Goal: Navigation & Orientation: Find specific page/section

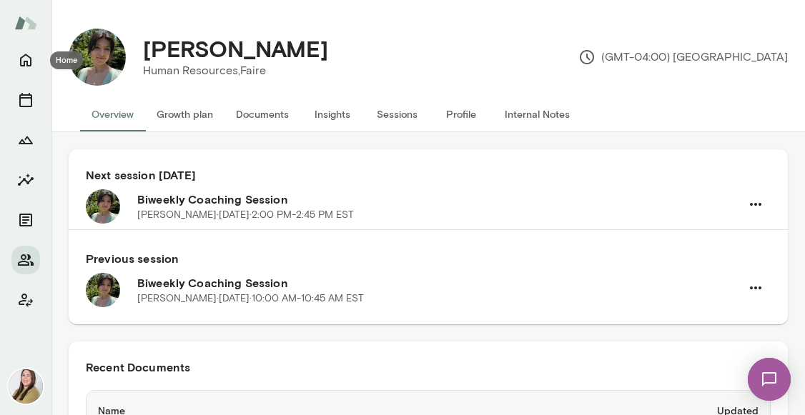
drag, startPoint x: 31, startPoint y: 54, endPoint x: 9, endPoint y: 48, distance: 23.8
click at [31, 54] on icon "Home" at bounding box center [25, 59] width 17 height 17
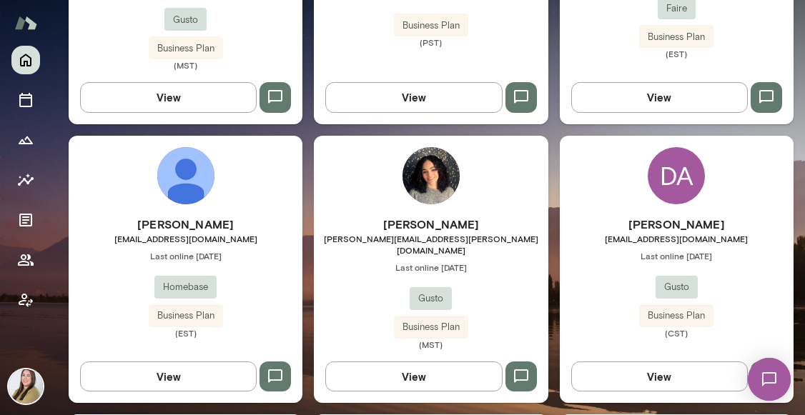
scroll to position [1073, 0]
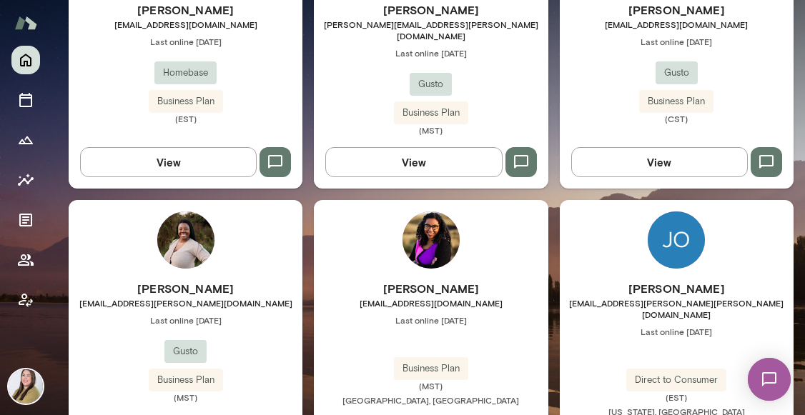
click at [432, 215] on img at bounding box center [431, 240] width 57 height 57
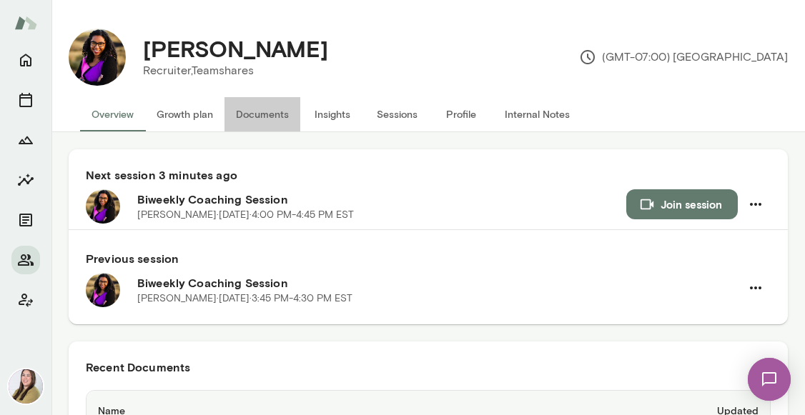
click at [265, 112] on button "Documents" at bounding box center [263, 114] width 76 height 34
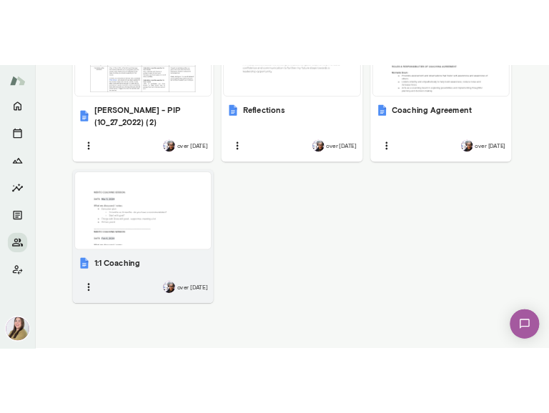
scroll to position [1013, 0]
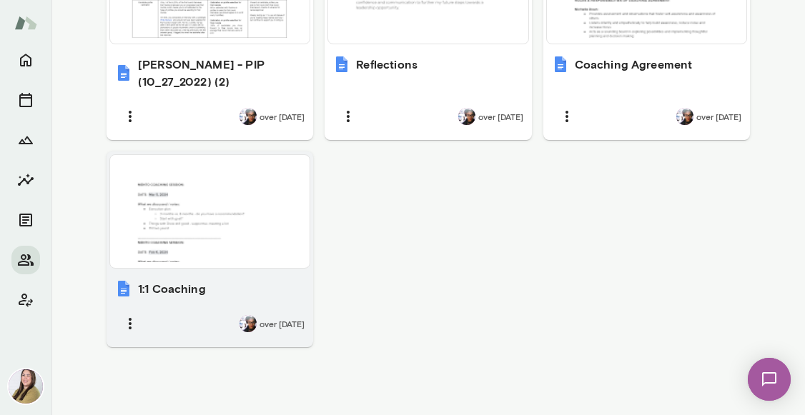
click at [237, 217] on div at bounding box center [210, 212] width 188 height 102
